Goal: Information Seeking & Learning: Learn about a topic

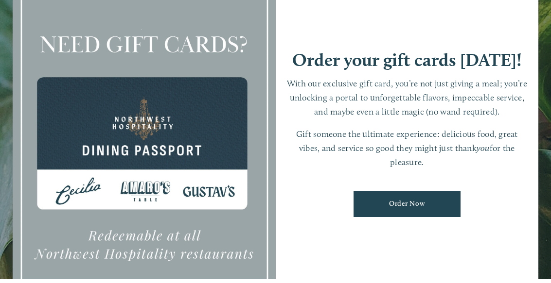
scroll to position [-35, 0]
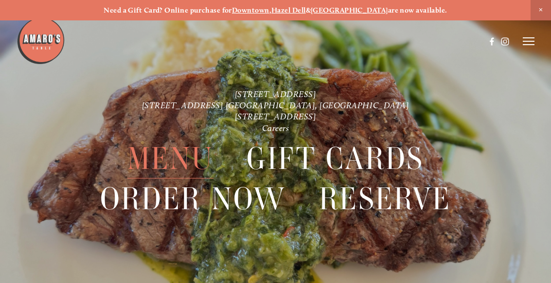
click at [182, 162] on span "Menu" at bounding box center [170, 159] width 86 height 40
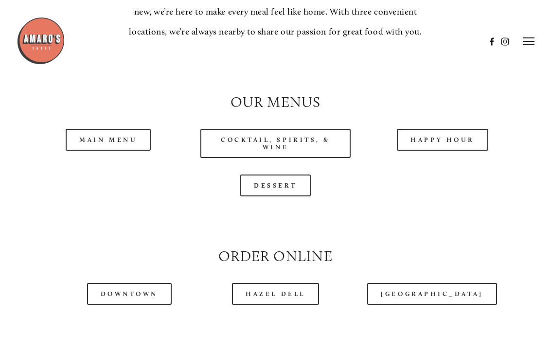
scroll to position [796, 0]
click at [110, 150] on link "Main Menu" at bounding box center [108, 140] width 85 height 22
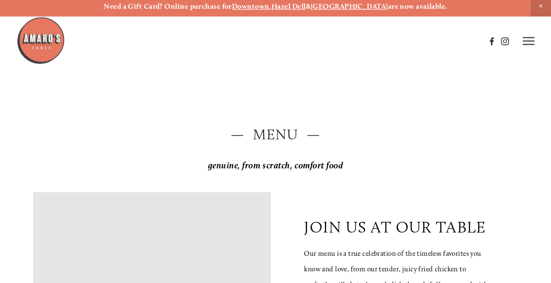
scroll to position [0, 0]
